Goal: Task Accomplishment & Management: Manage account settings

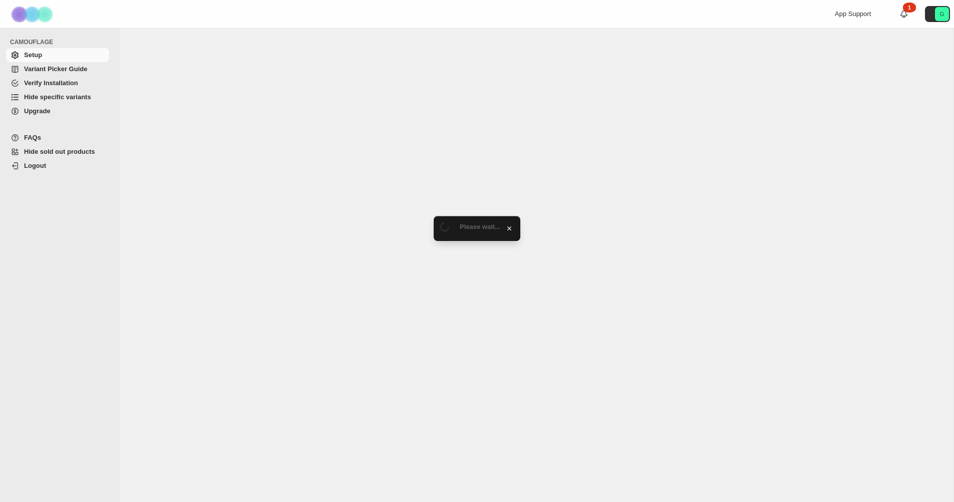
click at [74, 99] on span "Hide specific variants" at bounding box center [57, 97] width 67 height 8
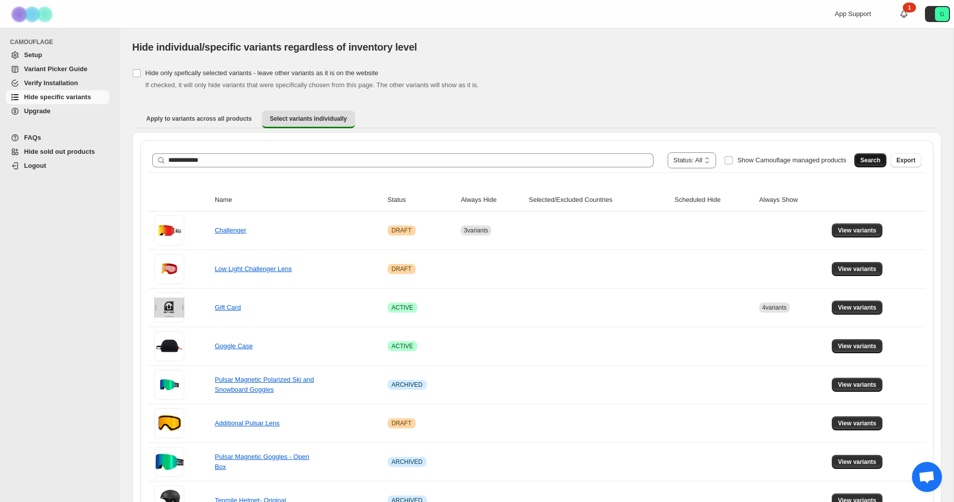
type input "**********"
click at [882, 160] on button "Search" at bounding box center [871, 160] width 32 height 14
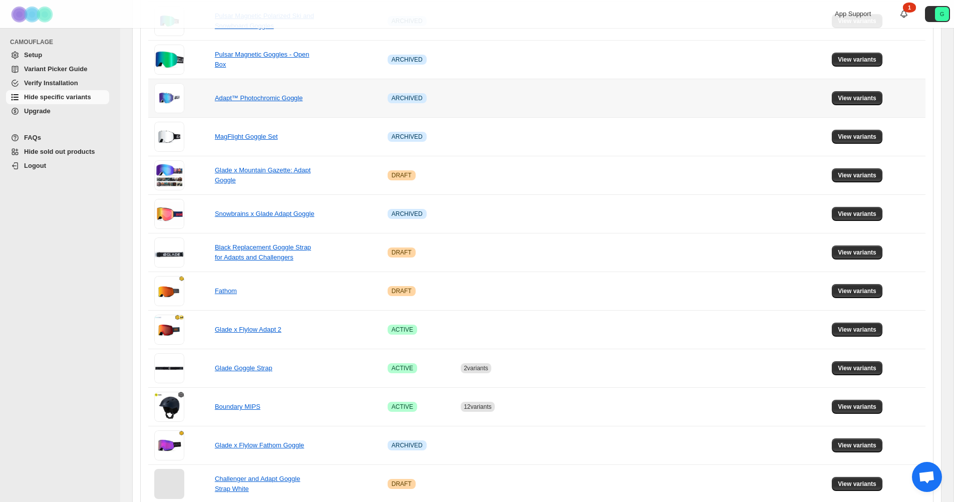
scroll to position [441, 0]
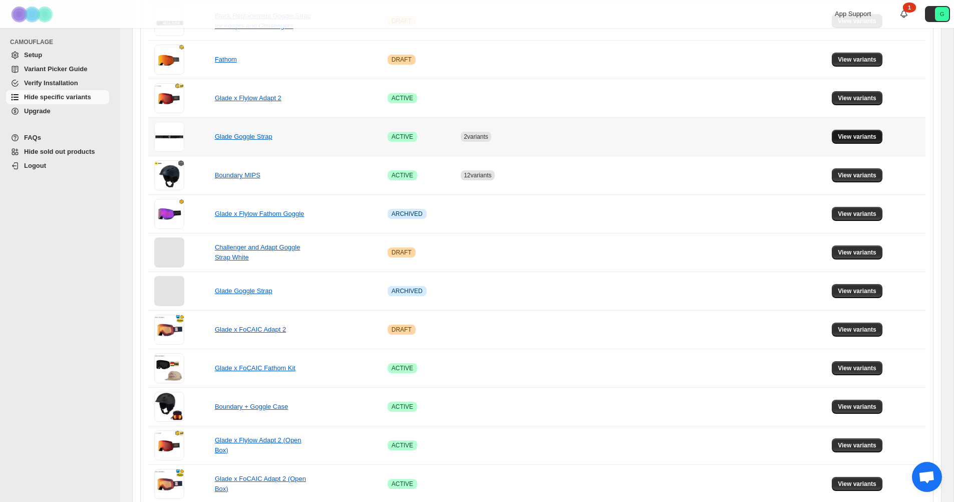
click at [855, 136] on span "View variants" at bounding box center [857, 137] width 39 height 8
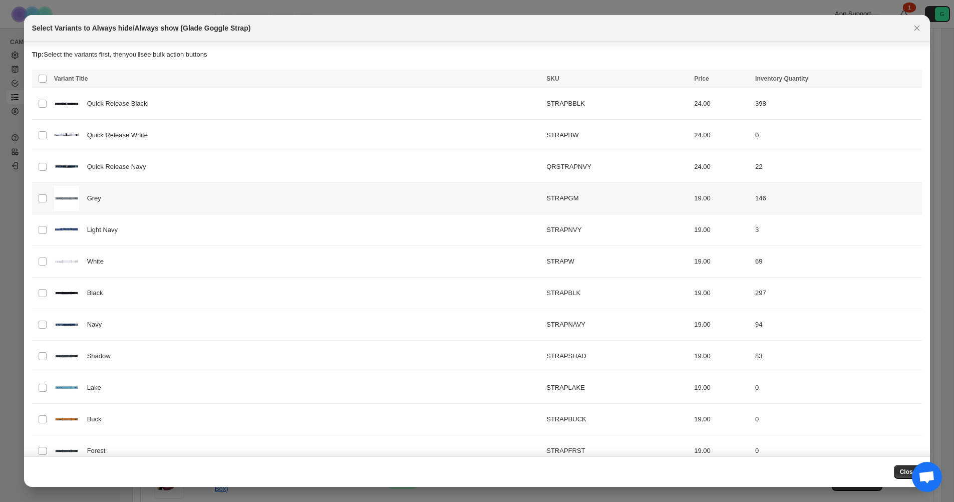
scroll to position [428, 0]
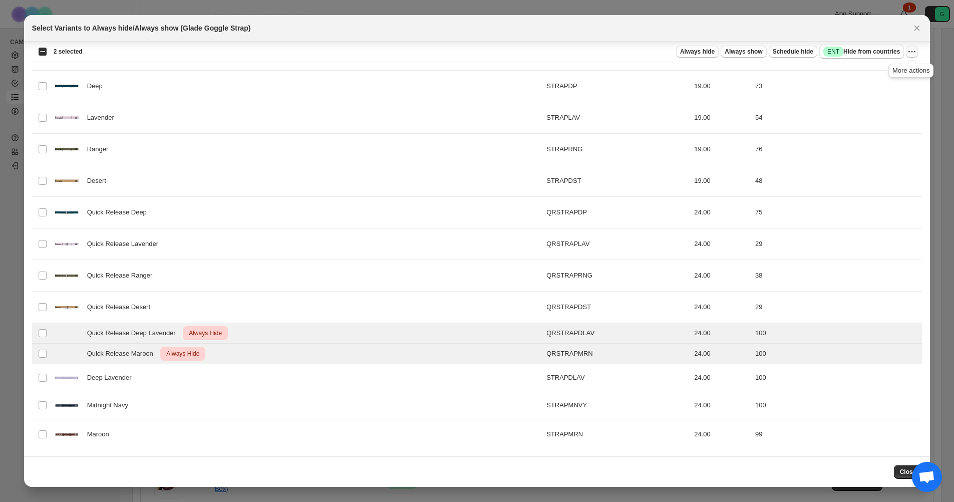
click at [914, 52] on icon "More actions" at bounding box center [915, 52] width 2 height 2
click at [896, 74] on span "Undo always hide" at bounding box center [876, 72] width 73 height 10
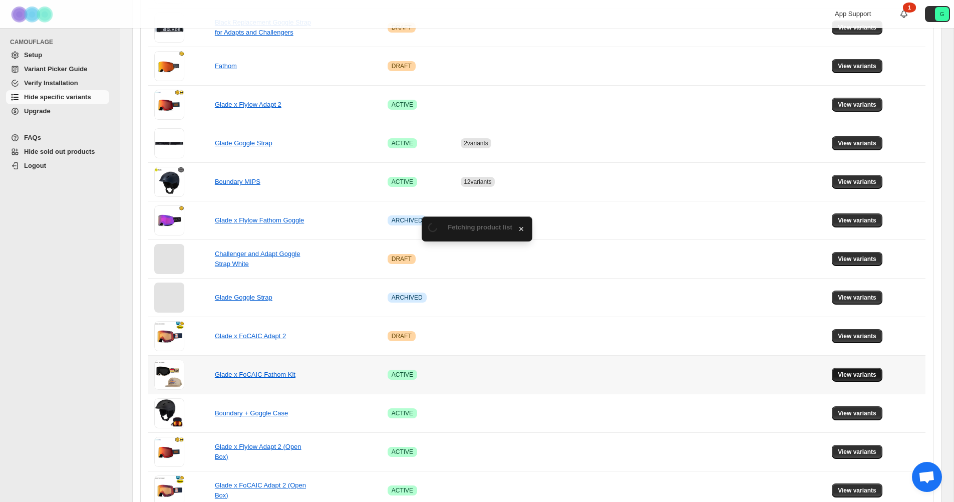
scroll to position [441, 0]
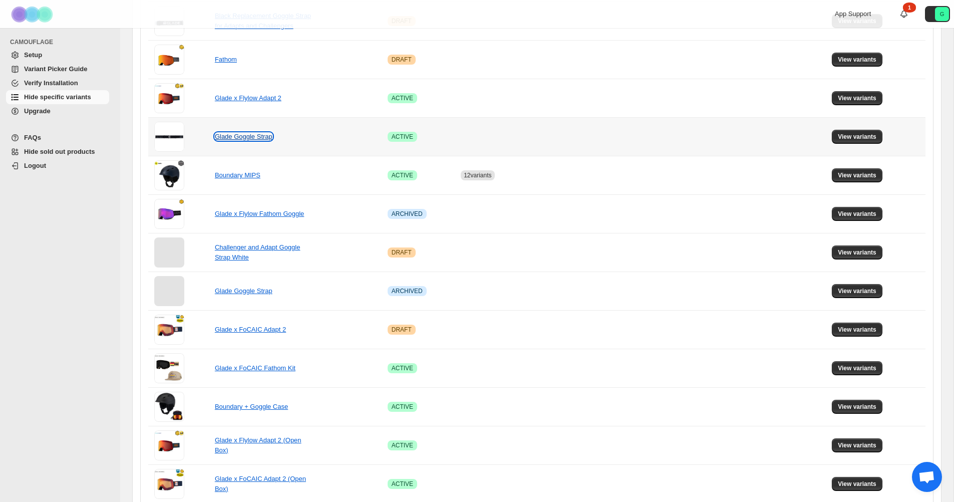
click at [251, 138] on link "Glade Goggle Strap" at bounding box center [244, 137] width 58 height 8
